Goal: Find specific page/section: Find specific page/section

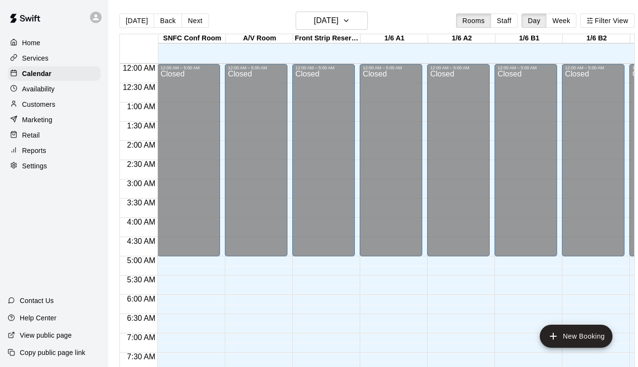
scroll to position [443, 0]
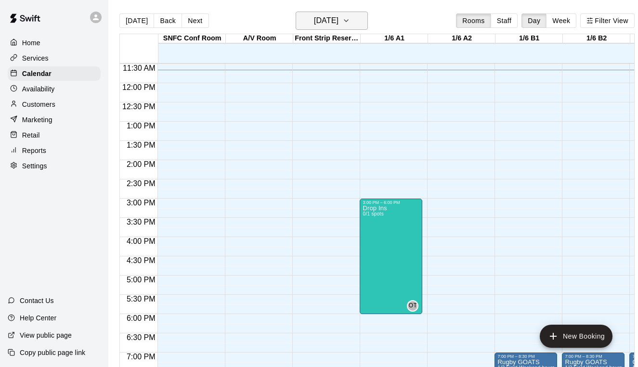
click at [338, 22] on h6 "[DATE]" at bounding box center [326, 20] width 25 height 13
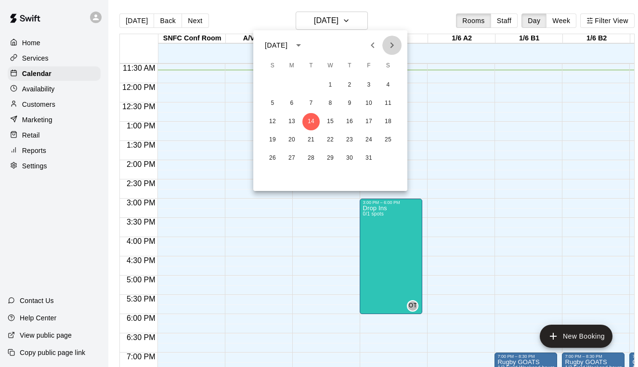
click at [398, 44] on button "Next month" at bounding box center [391, 45] width 19 height 19
click at [371, 157] on button "28" at bounding box center [368, 158] width 17 height 17
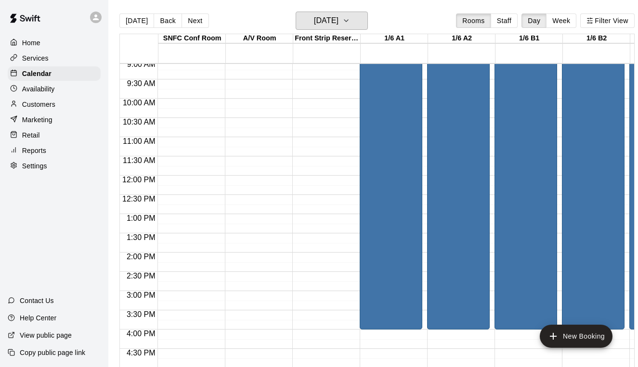
scroll to position [348, 0]
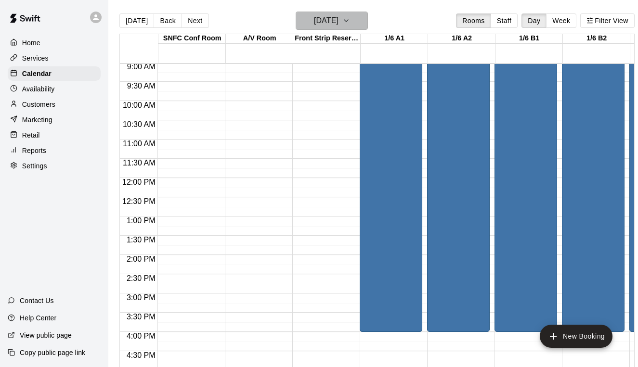
click at [338, 15] on h6 "Friday Nov 28" at bounding box center [326, 20] width 25 height 13
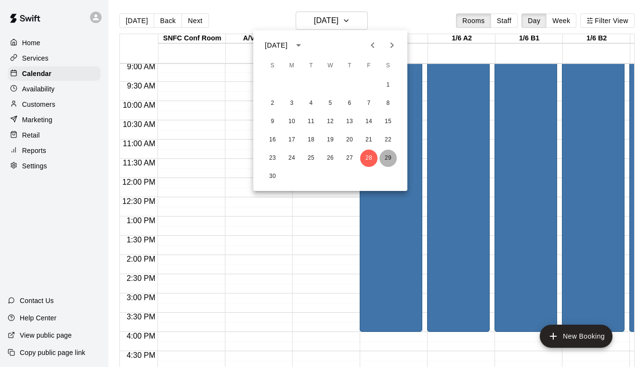
click at [390, 155] on button "29" at bounding box center [387, 158] width 17 height 17
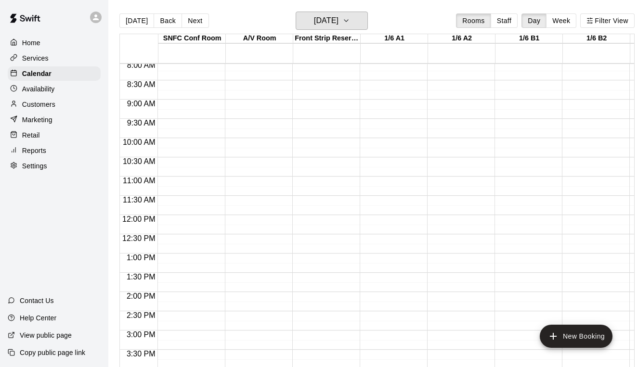
scroll to position [311, 0]
click at [334, 24] on h6 "Saturday Nov 29" at bounding box center [326, 20] width 25 height 13
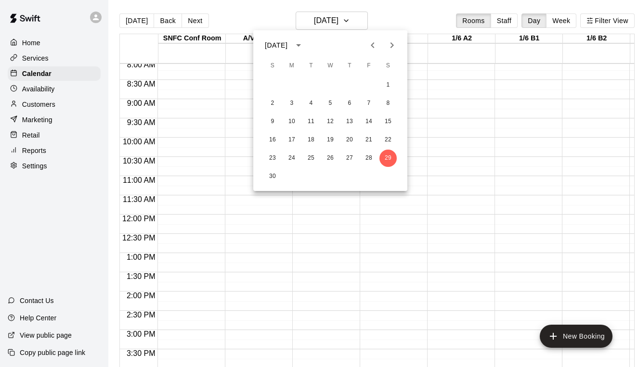
click at [394, 47] on icon "Next month" at bounding box center [392, 45] width 12 height 12
click at [331, 124] on button "14" at bounding box center [330, 121] width 17 height 17
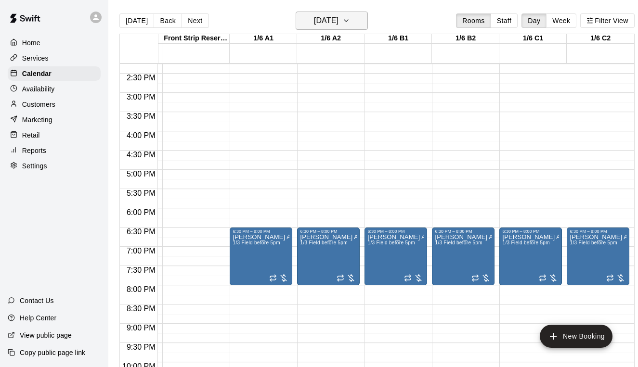
scroll to position [0, 130]
click at [332, 25] on h6 "Wednesday Jan 14" at bounding box center [326, 20] width 25 height 13
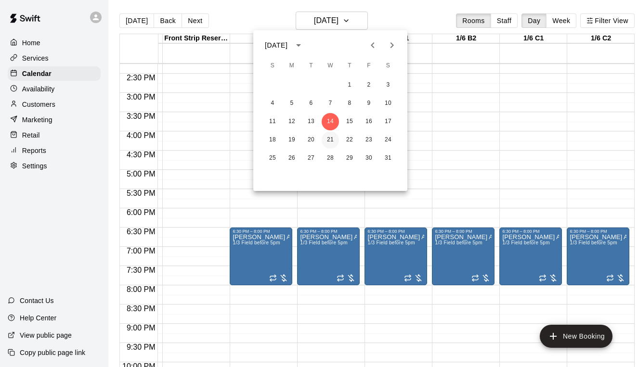
click at [331, 142] on button "21" at bounding box center [330, 139] width 17 height 17
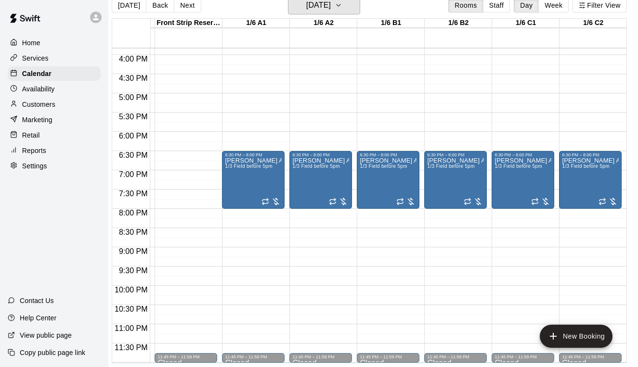
scroll to position [610, 130]
click at [331, 1] on h6 "Wednesday Jan 21" at bounding box center [318, 5] width 25 height 13
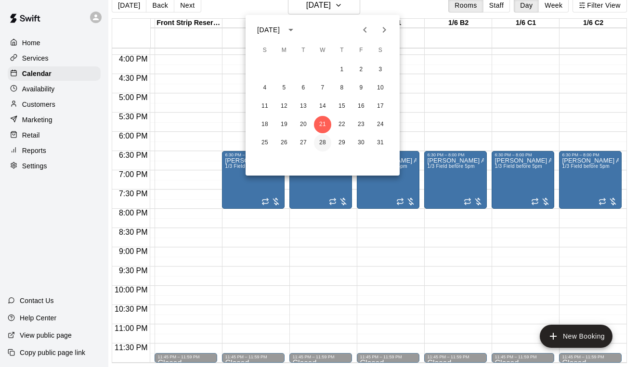
click at [322, 141] on button "28" at bounding box center [322, 142] width 17 height 17
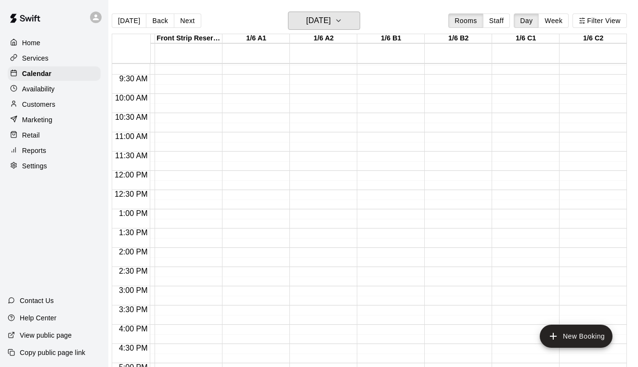
scroll to position [226, 130]
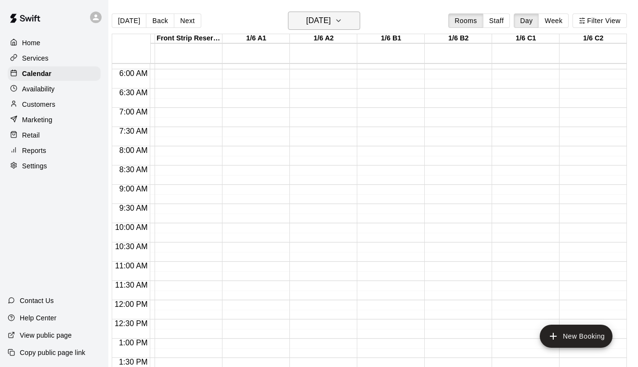
click at [326, 20] on h6 "Wednesday Jan 28" at bounding box center [318, 20] width 25 height 13
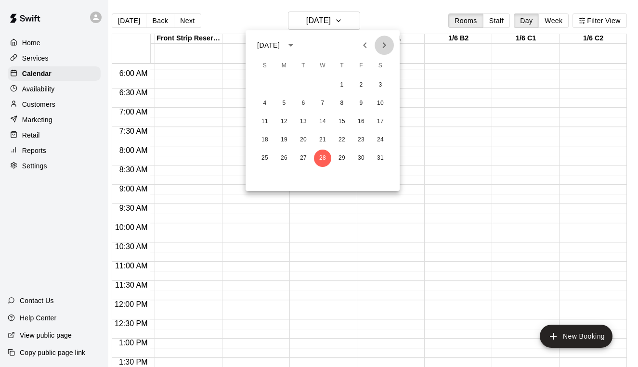
click at [386, 47] on icon "Next month" at bounding box center [384, 45] width 12 height 12
click at [323, 82] on button "4" at bounding box center [322, 85] width 17 height 17
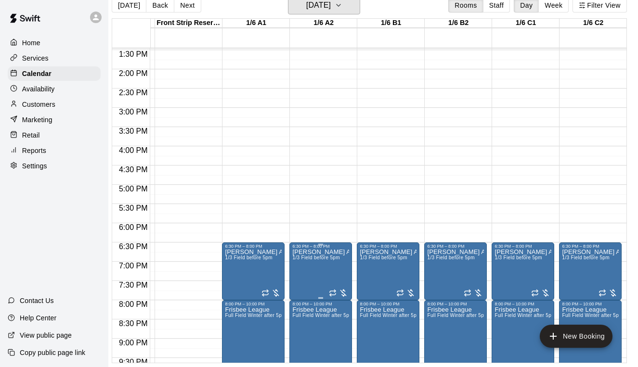
scroll to position [517, 130]
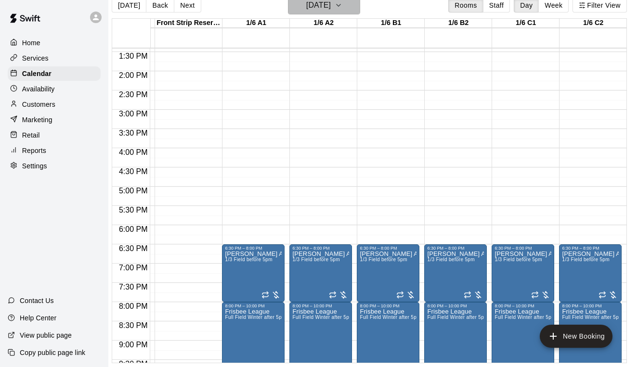
click at [322, 4] on h6 "Wednesday Feb 04" at bounding box center [318, 5] width 25 height 13
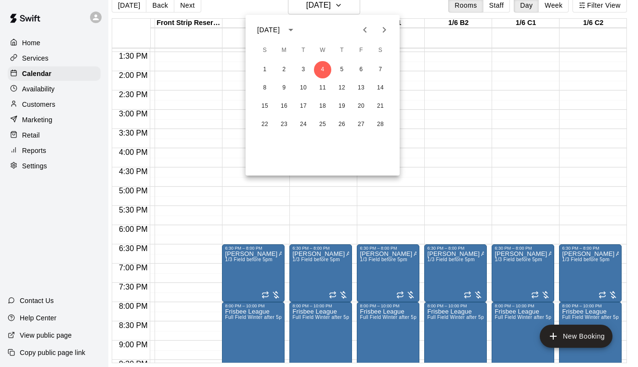
click at [365, 27] on icon "Previous month" at bounding box center [365, 30] width 12 height 12
click at [362, 87] on button "9" at bounding box center [360, 87] width 17 height 17
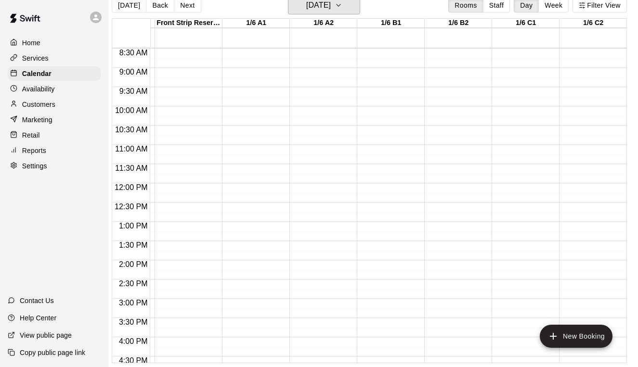
scroll to position [105, 130]
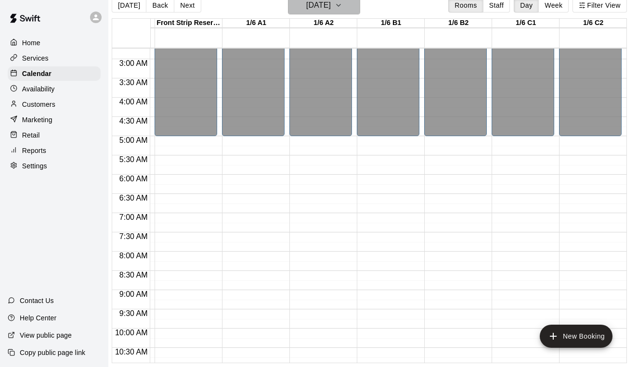
click at [316, 13] on button "Friday Jan 09" at bounding box center [324, 5] width 72 height 18
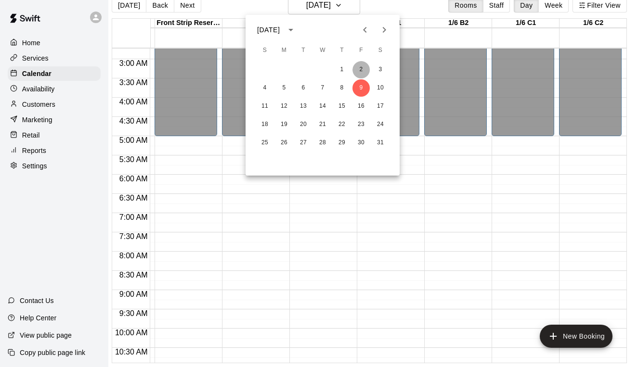
click at [362, 68] on button "2" at bounding box center [360, 69] width 17 height 17
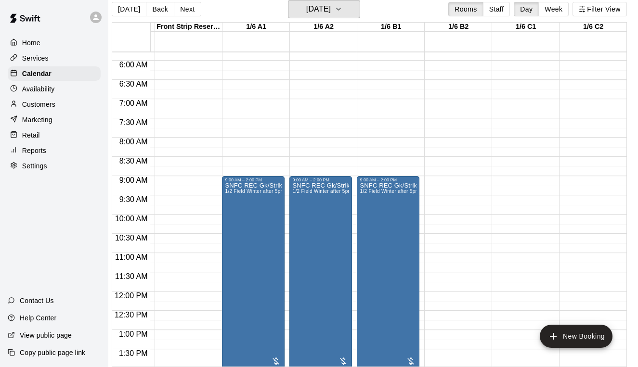
scroll to position [224, 130]
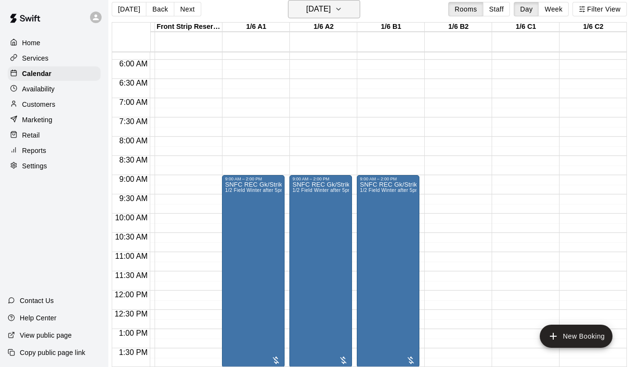
click at [331, 11] on h6 "Friday Jan 02" at bounding box center [318, 8] width 25 height 13
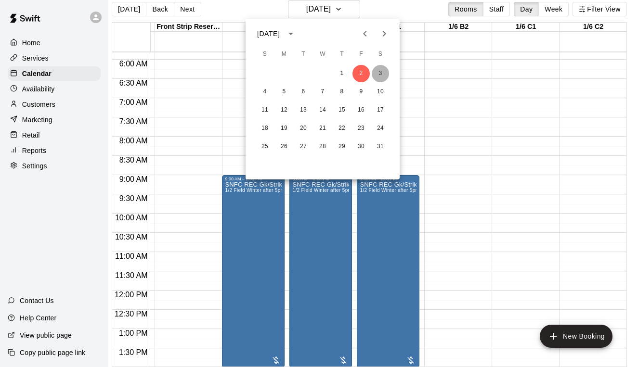
click at [381, 71] on button "3" at bounding box center [380, 73] width 17 height 17
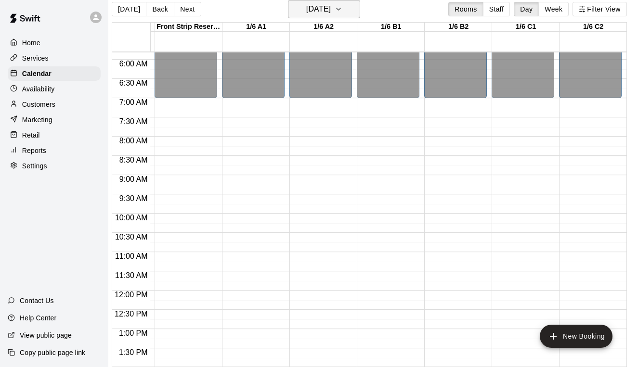
click at [331, 6] on h6 "Saturday Jan 03" at bounding box center [318, 8] width 25 height 13
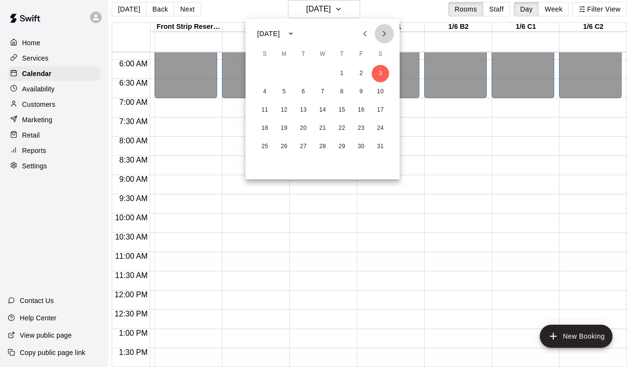
click at [382, 33] on icon "Next month" at bounding box center [384, 34] width 12 height 12
click at [362, 114] on button "20" at bounding box center [360, 110] width 17 height 17
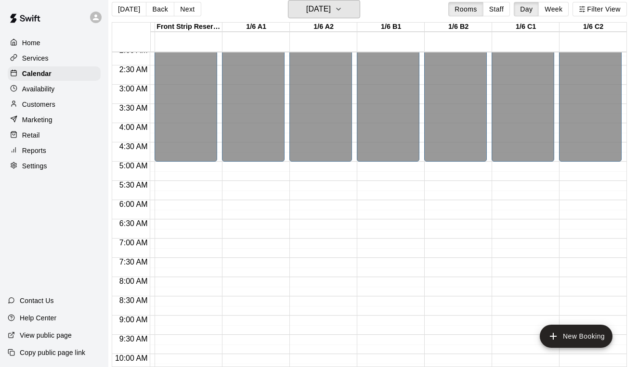
scroll to position [9, 130]
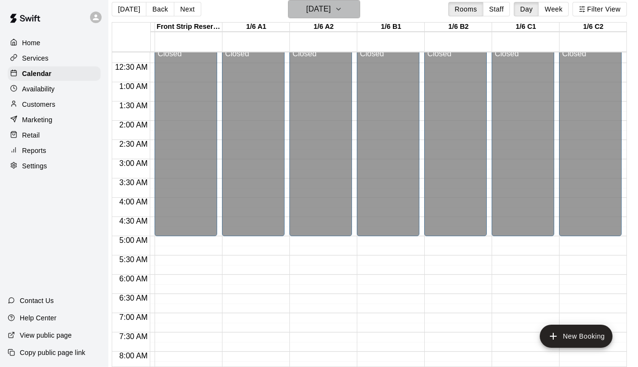
click at [330, 15] on h6 "Friday Feb 20" at bounding box center [318, 8] width 25 height 13
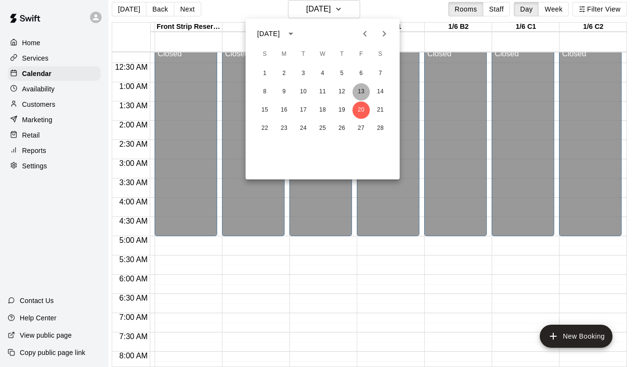
click at [362, 90] on button "13" at bounding box center [360, 91] width 17 height 17
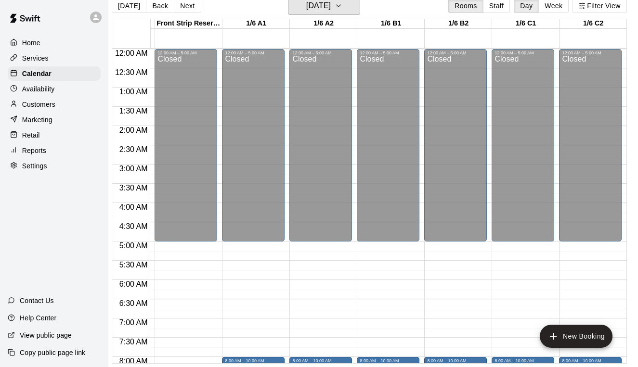
scroll to position [0, 130]
click at [326, 8] on h6 "Friday Feb 13" at bounding box center [318, 5] width 25 height 13
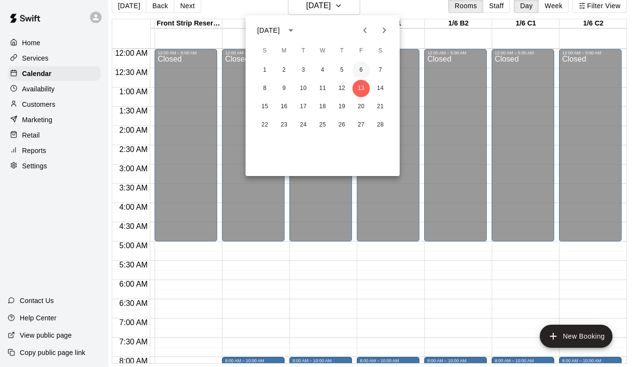
click at [359, 71] on button "6" at bounding box center [360, 70] width 17 height 17
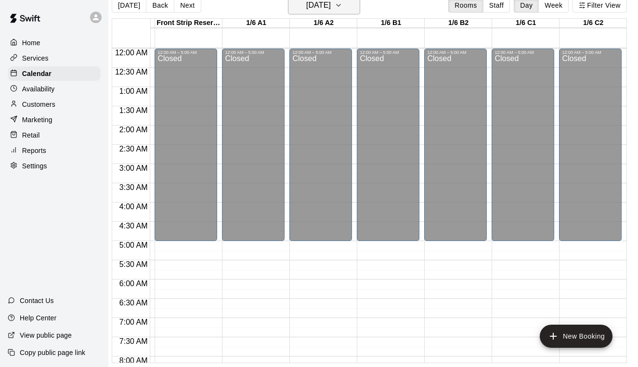
click at [331, 7] on h6 "Friday Feb 06" at bounding box center [318, 5] width 25 height 13
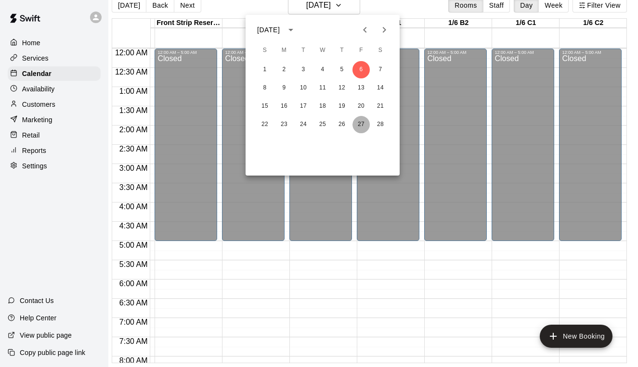
click at [360, 126] on button "27" at bounding box center [360, 124] width 17 height 17
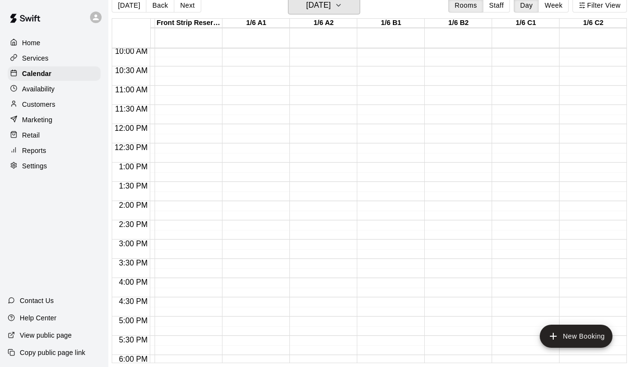
scroll to position [346, 130]
